Goal: Understand process/instructions

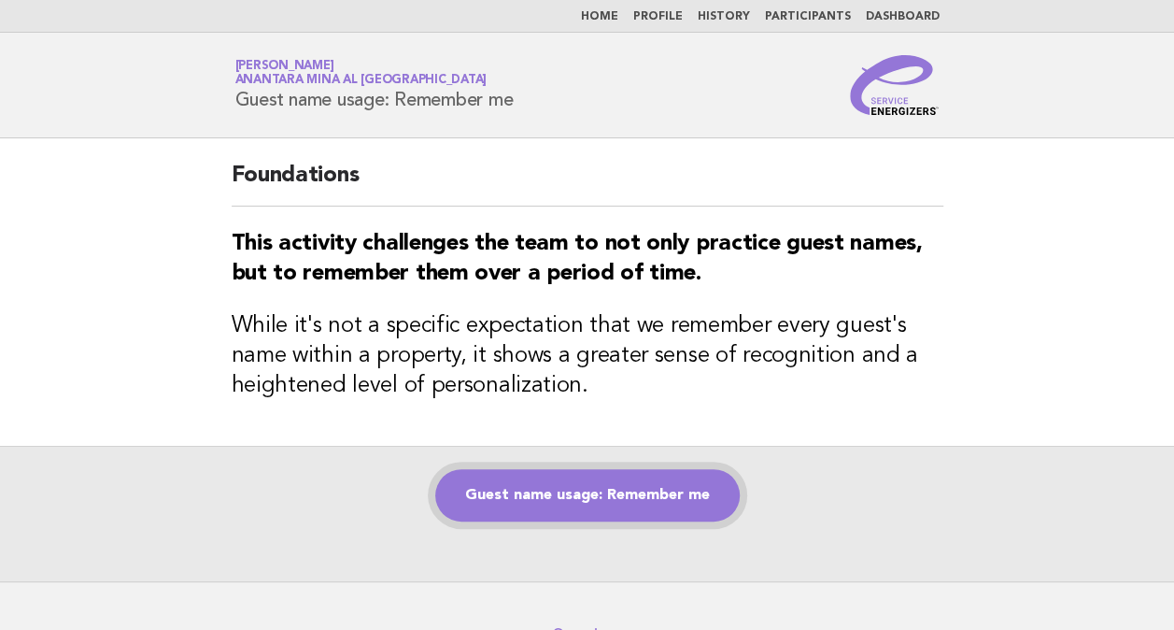
click at [564, 505] on link "Guest name usage: Remember me" at bounding box center [587, 495] width 305 height 52
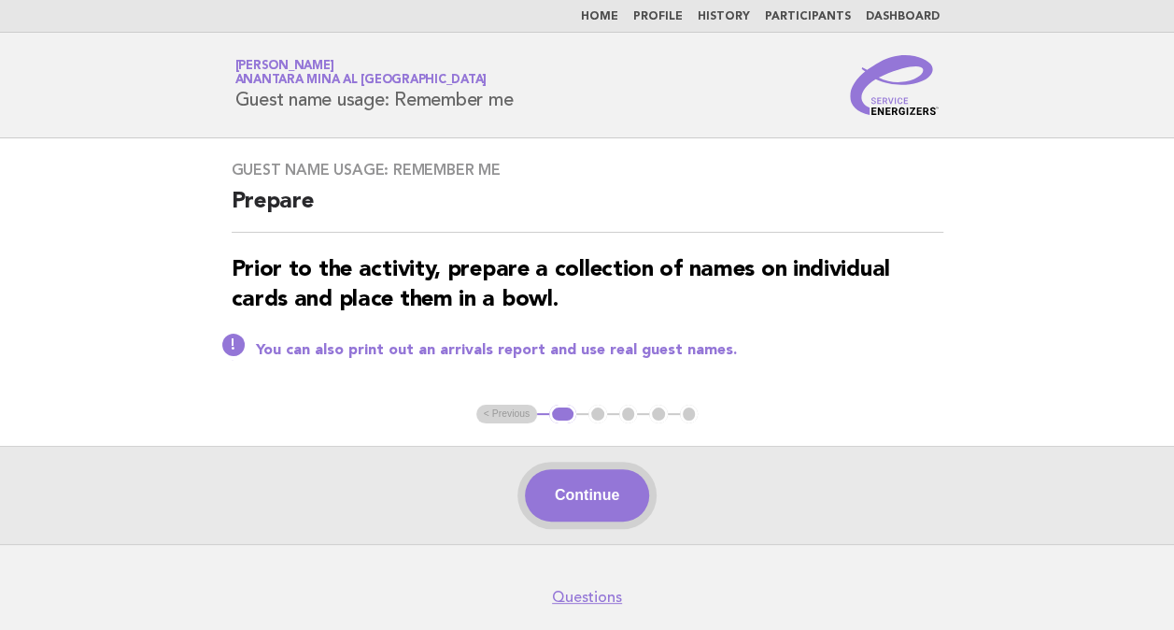
click at [560, 476] on button "Continue" at bounding box center [587, 495] width 124 height 52
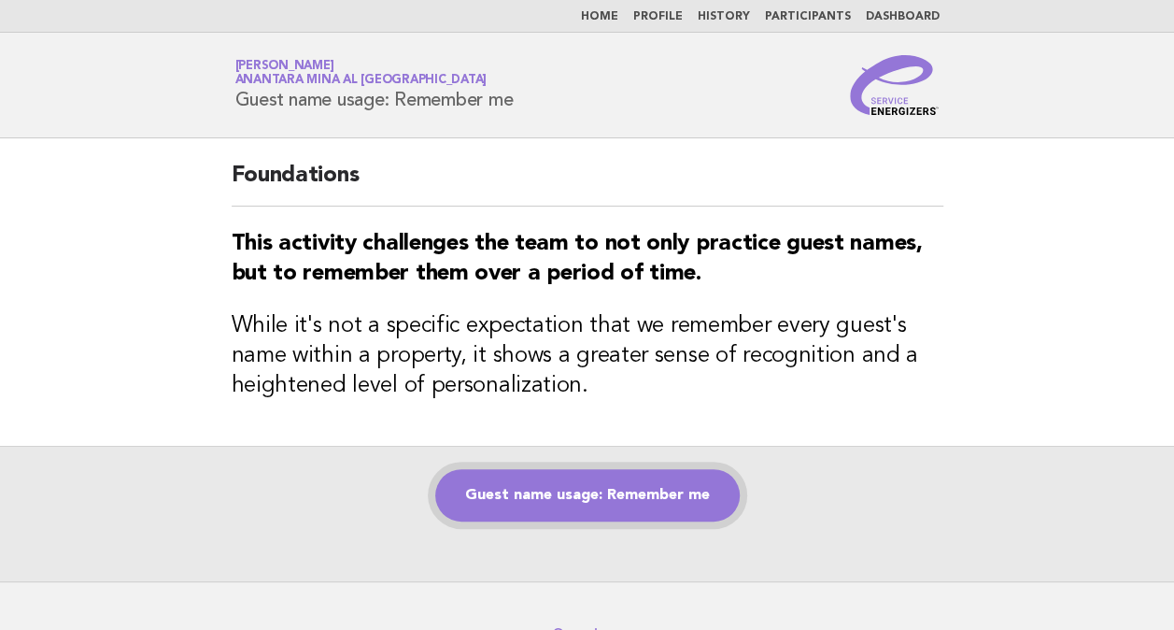
click at [548, 508] on link "Guest name usage: Remember me" at bounding box center [587, 495] width 305 height 52
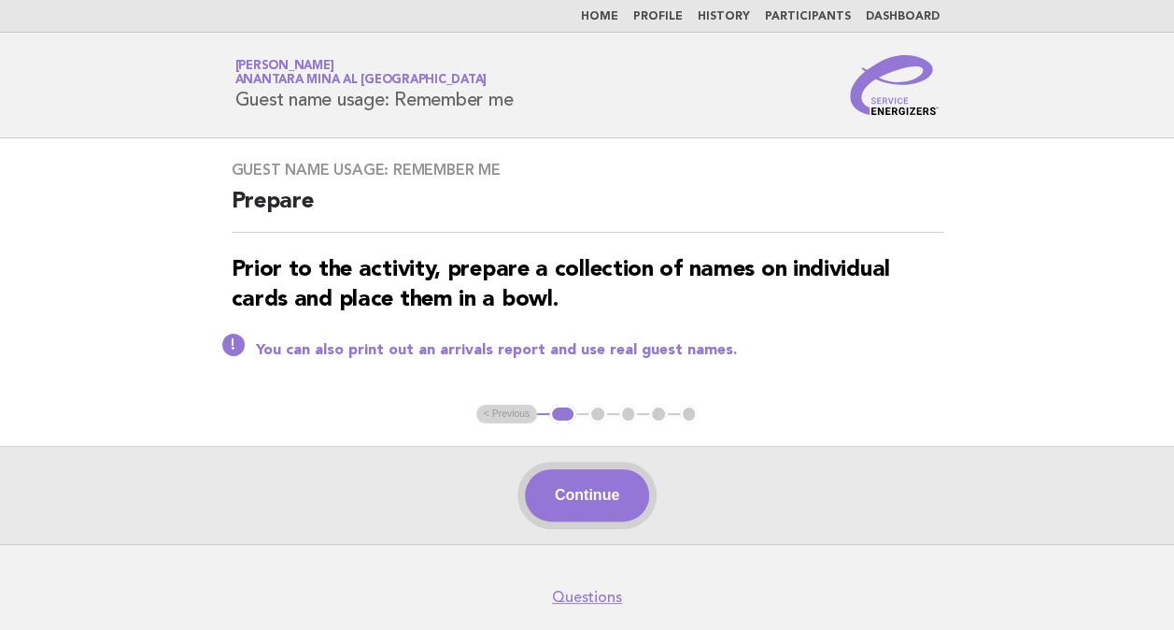
click at [605, 496] on button "Continue" at bounding box center [587, 495] width 124 height 52
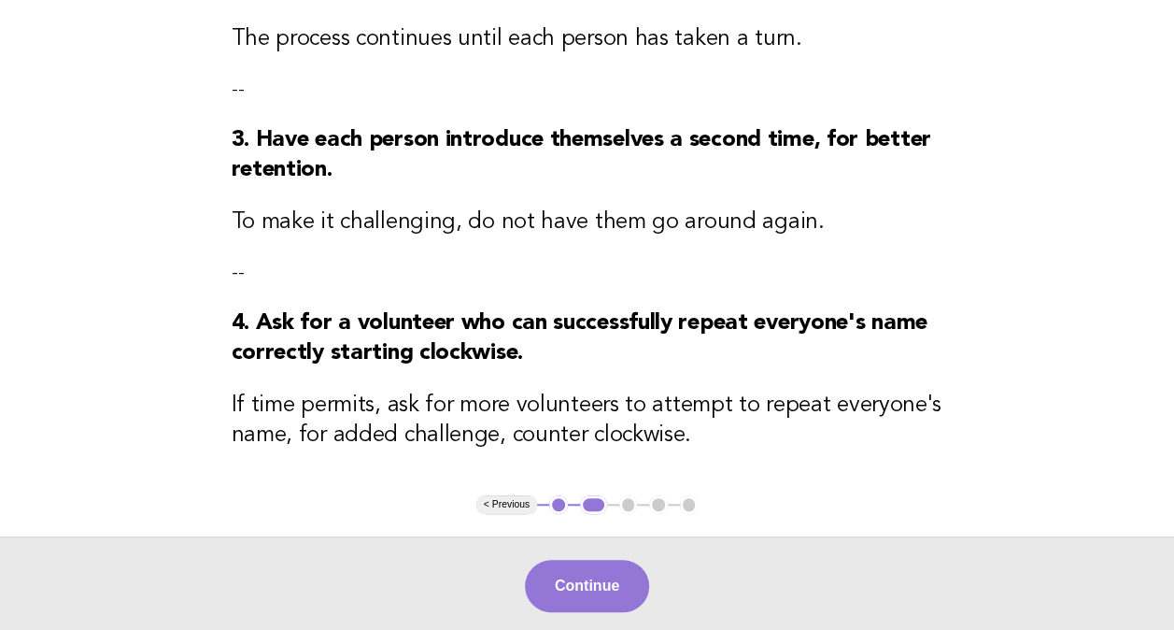
scroll to position [502, 0]
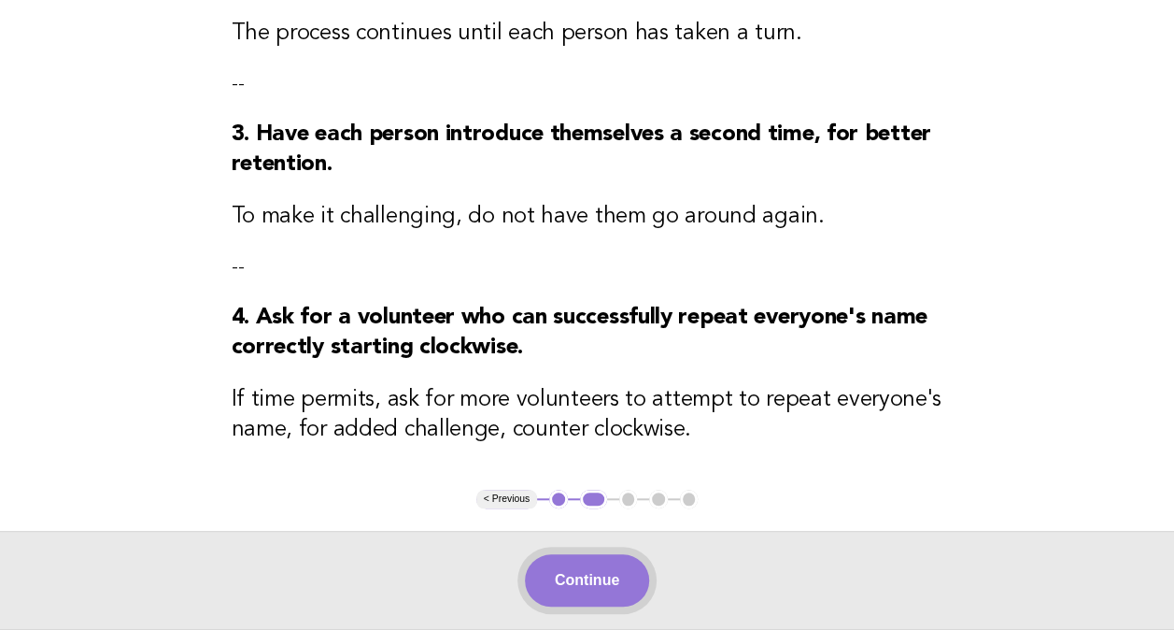
click at [581, 590] on button "Continue" at bounding box center [587, 580] width 124 height 52
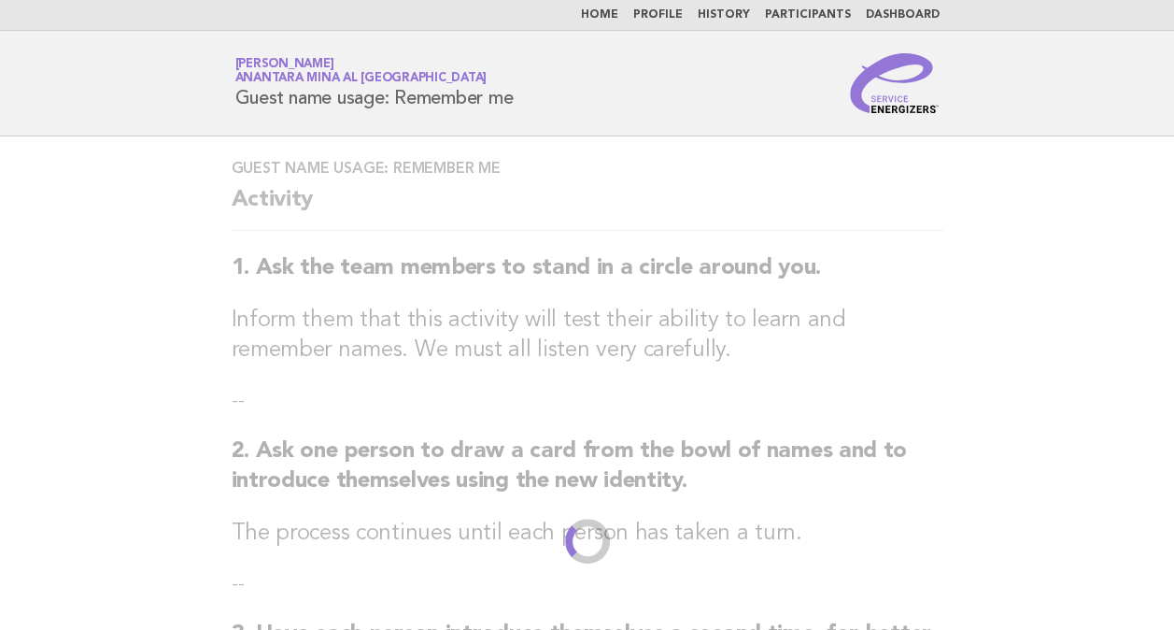
scroll to position [0, 0]
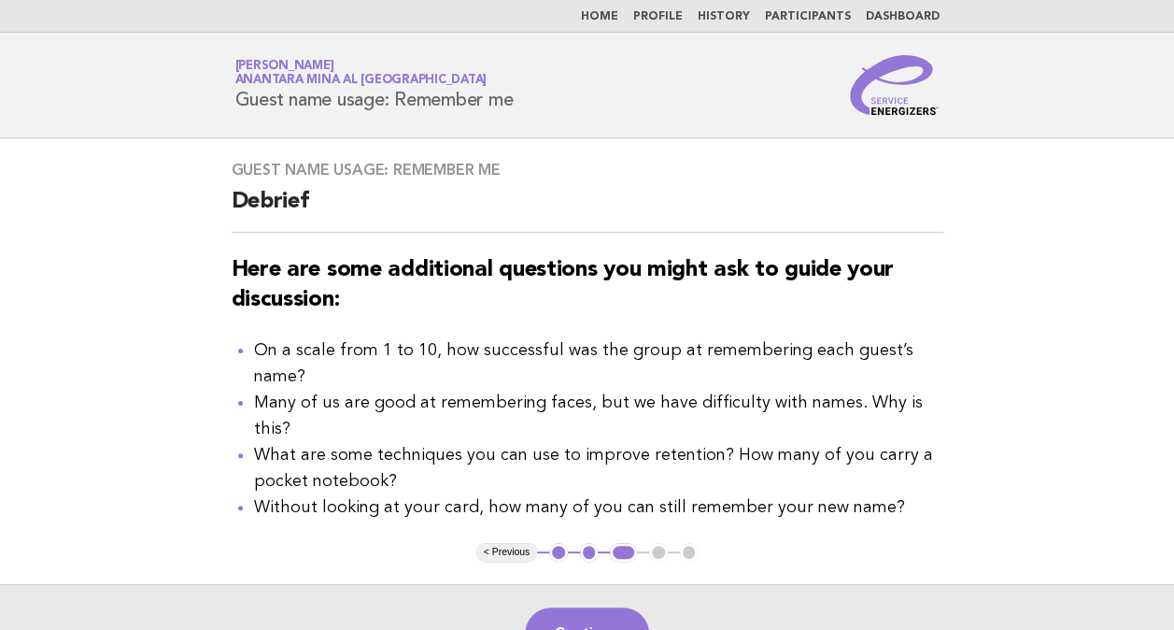
click at [491, 543] on button "< Previous" at bounding box center [506, 552] width 61 height 19
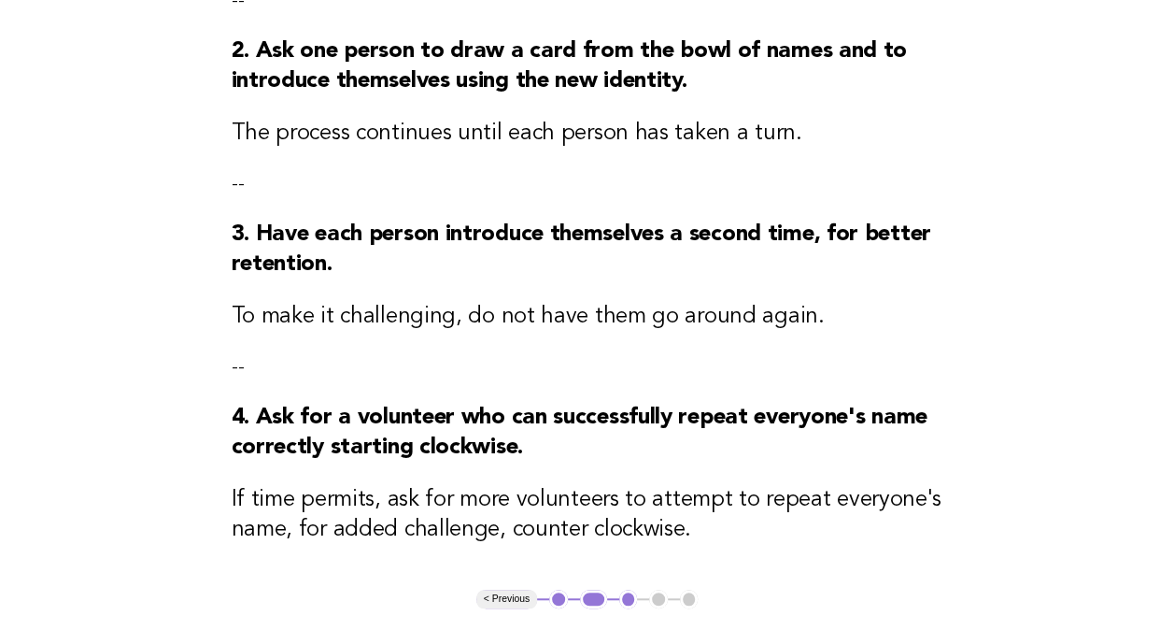
scroll to position [409, 0]
